Goal: Transaction & Acquisition: Subscribe to service/newsletter

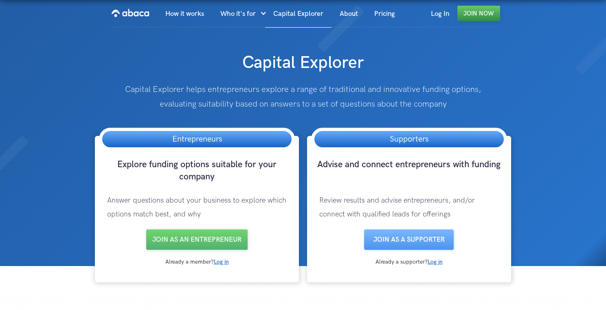
click at [461, 18] on link "Join Now" at bounding box center [478, 13] width 43 height 15
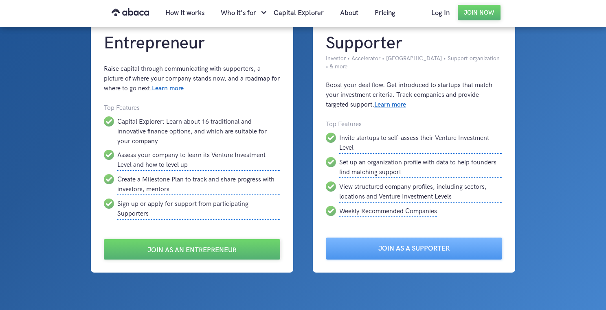
scroll to position [24, 0]
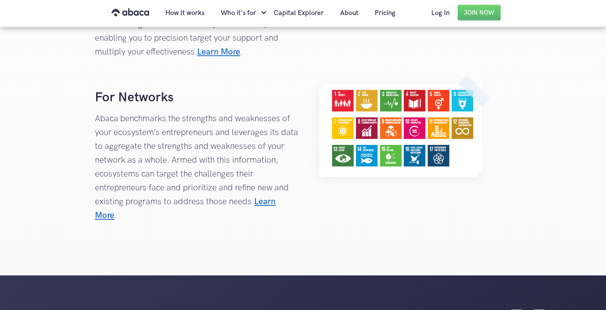
scroll to position [847, 0]
